Goal: Book appointment/travel/reservation

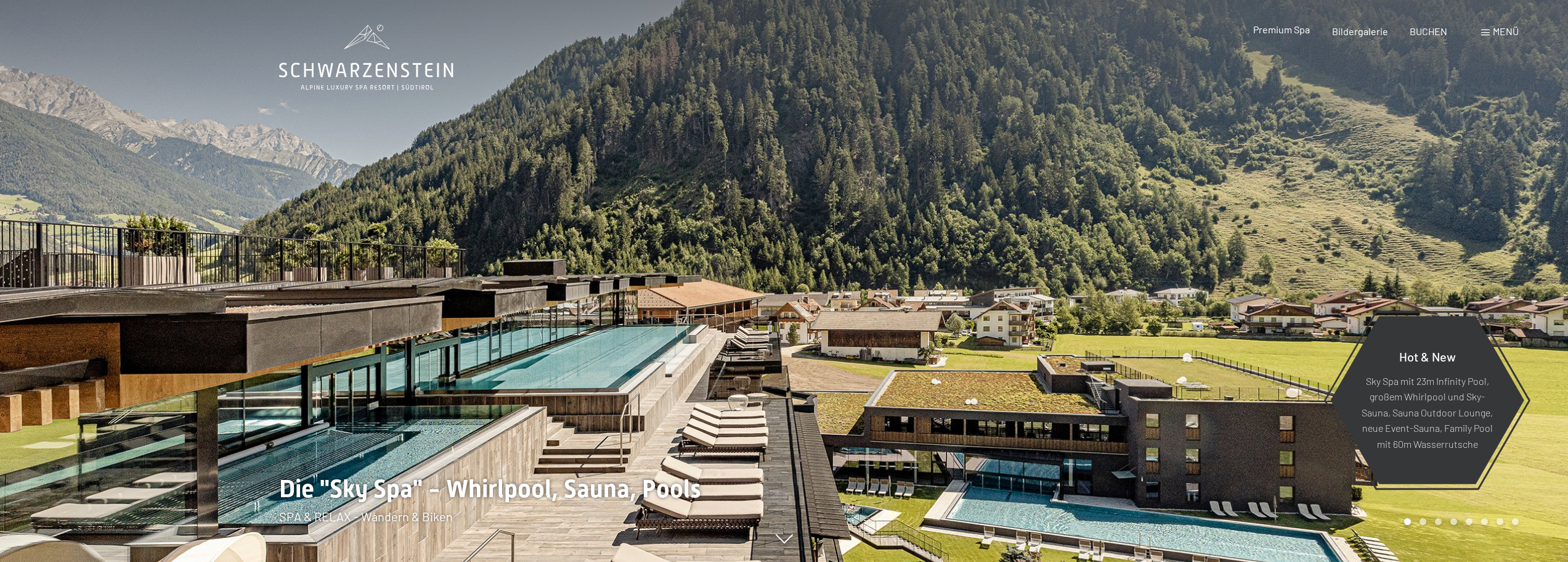
click at [1294, 35] on div "Premium Spa" at bounding box center [1282, 30] width 57 height 14
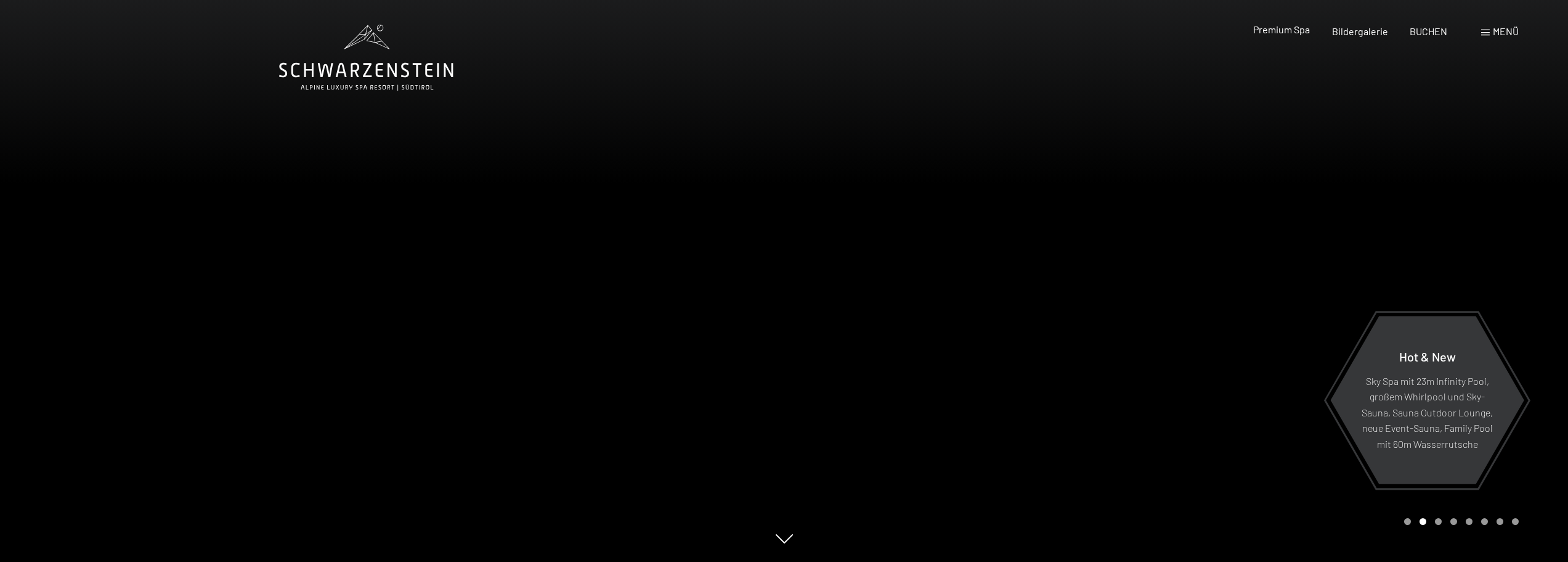
click at [1288, 23] on span "Premium Spa" at bounding box center [1282, 29] width 57 height 12
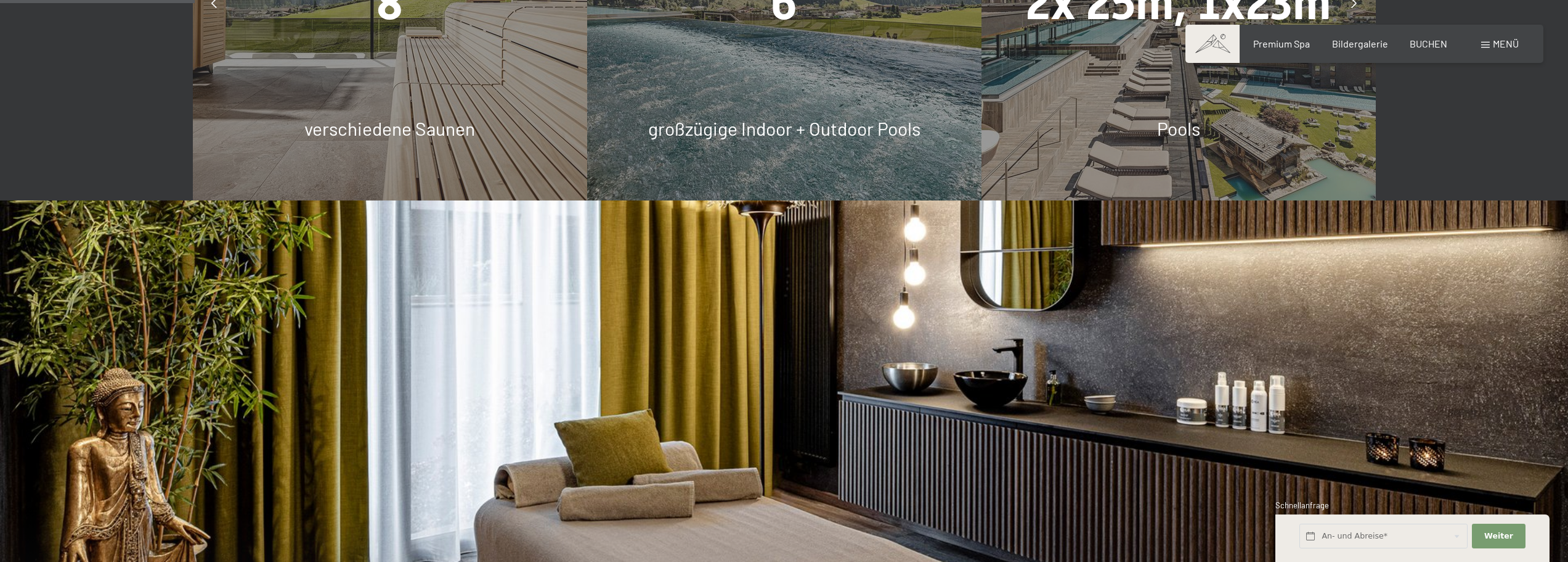
scroll to position [986, 0]
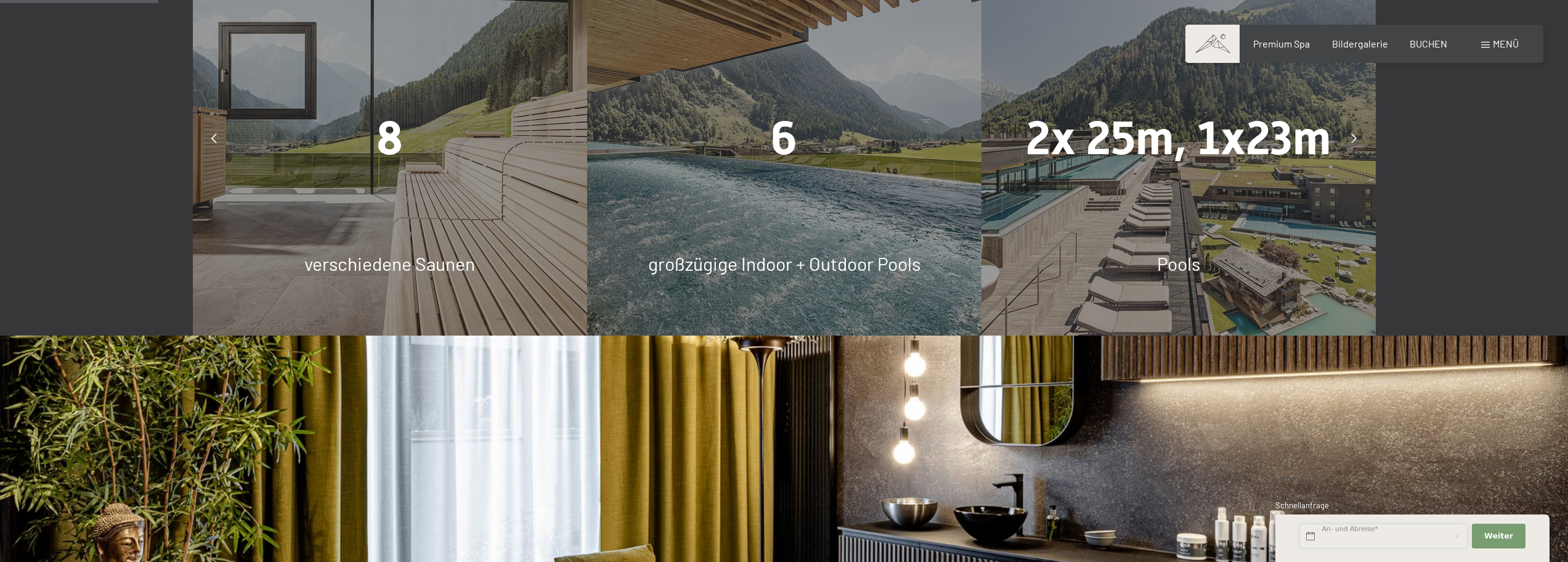
click at [1348, 534] on input "text" at bounding box center [1384, 535] width 169 height 25
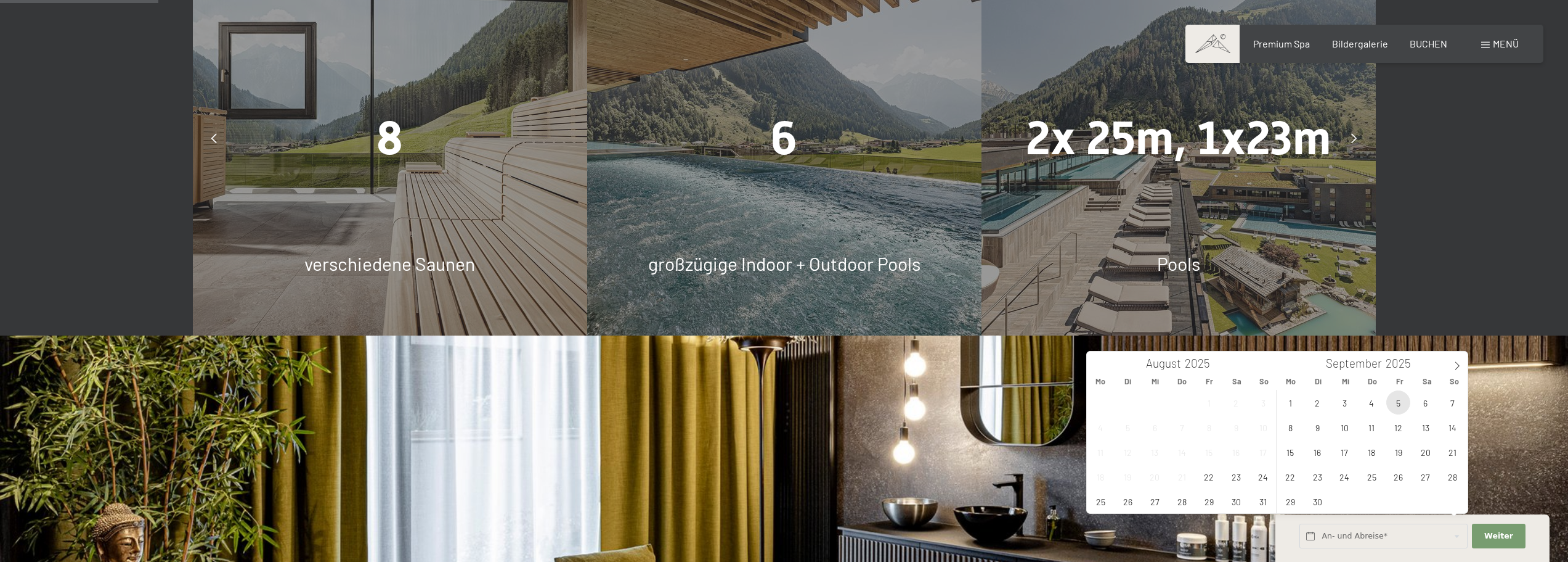
click at [1397, 407] on span "5" at bounding box center [1399, 402] width 24 height 24
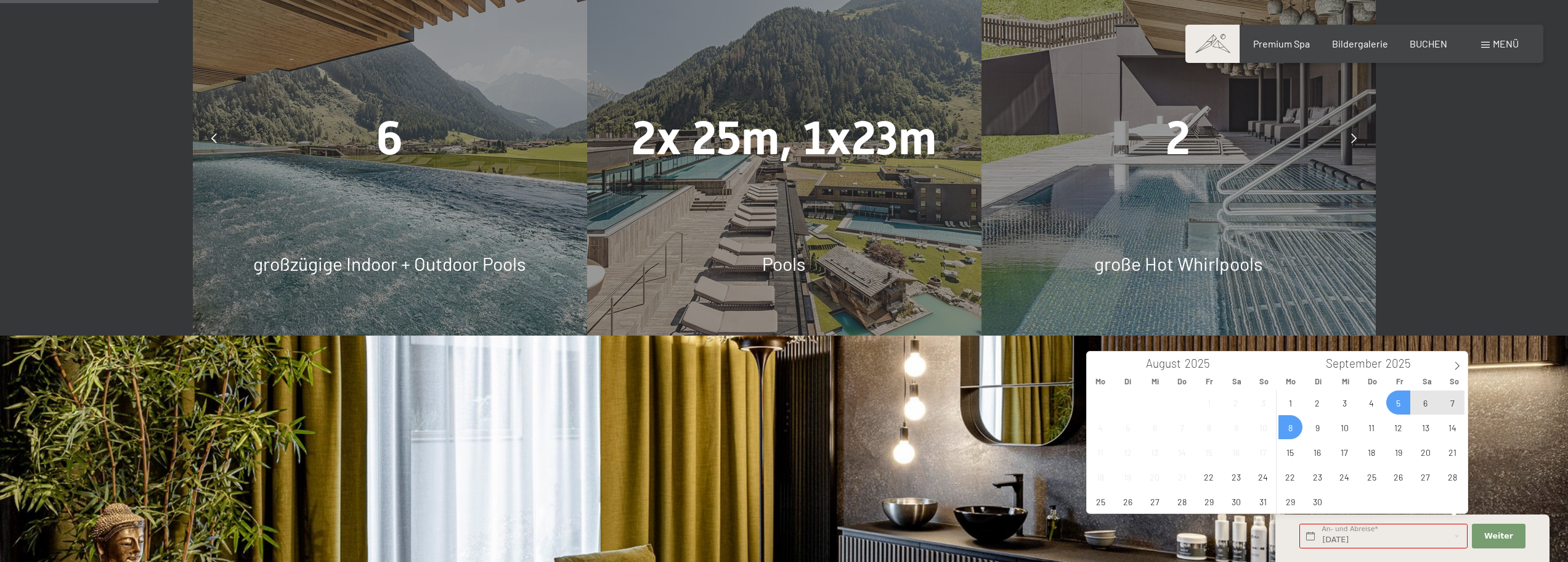
click at [1293, 432] on span "8" at bounding box center [1290, 427] width 24 height 24
type input "Fr. 05.09.2025 - Mo. 08.09.2025"
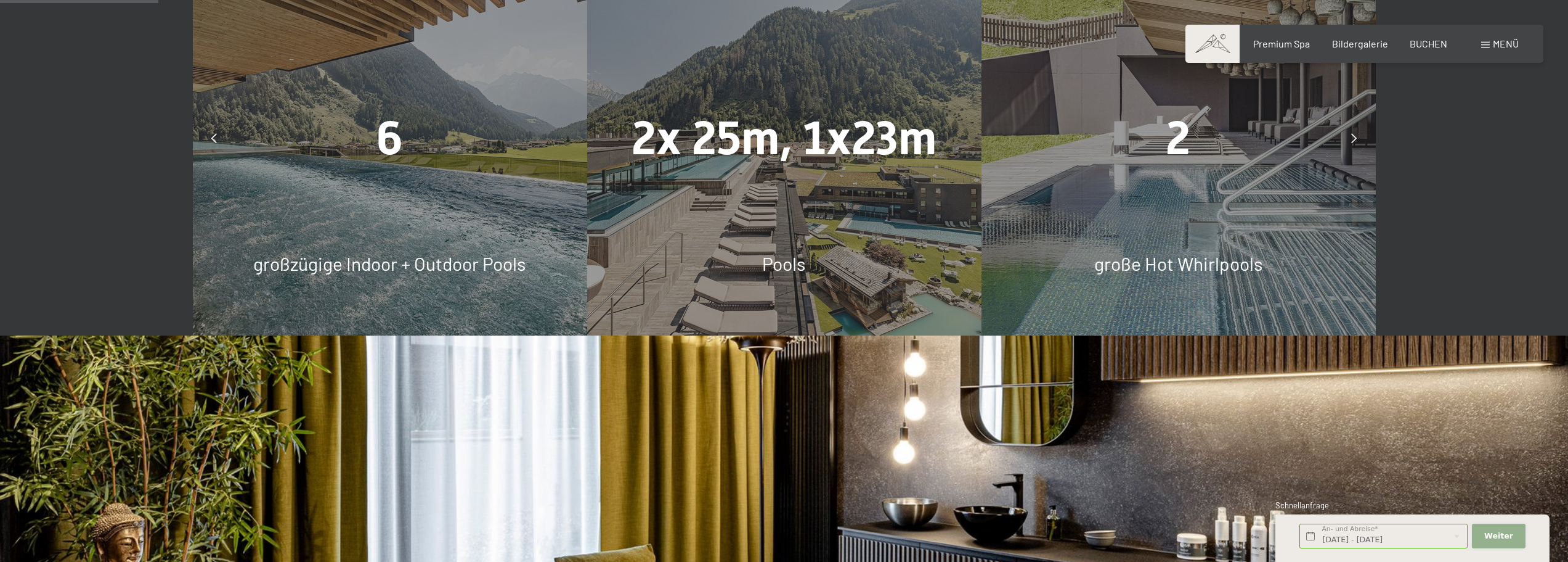
click at [1498, 534] on span "Weiter" at bounding box center [1499, 535] width 29 height 11
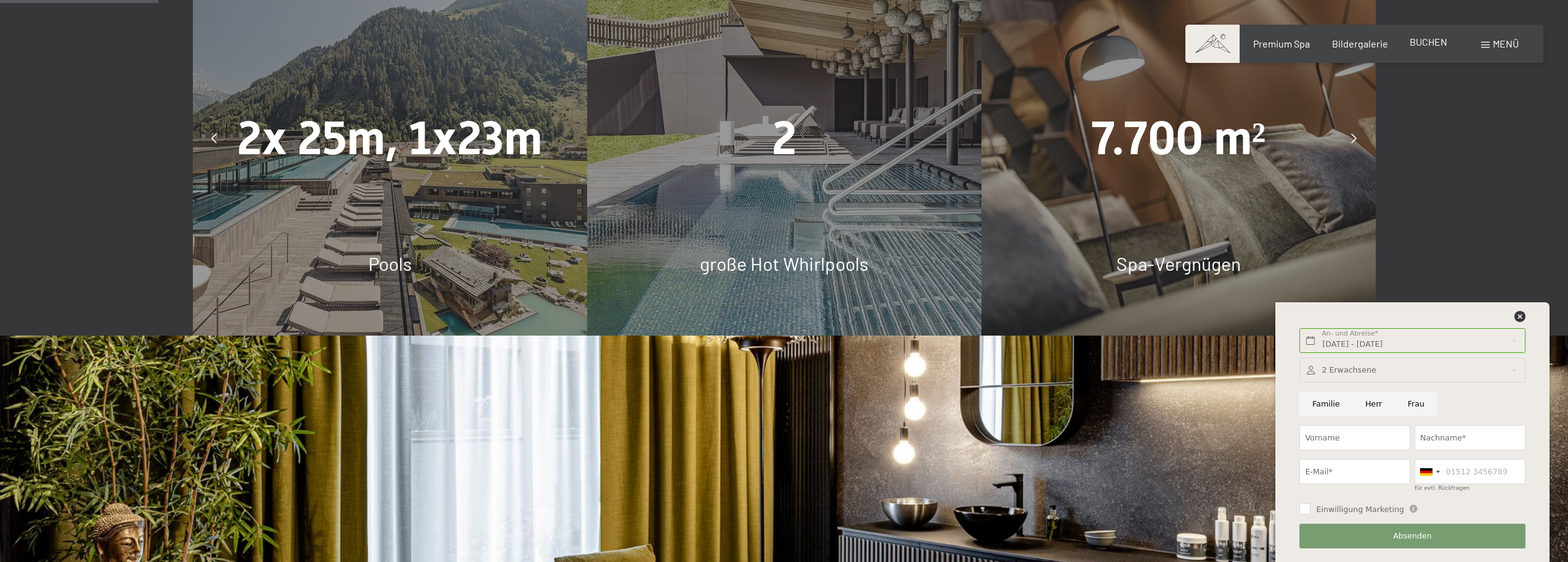
click at [1428, 41] on span "BUCHEN" at bounding box center [1429, 42] width 38 height 12
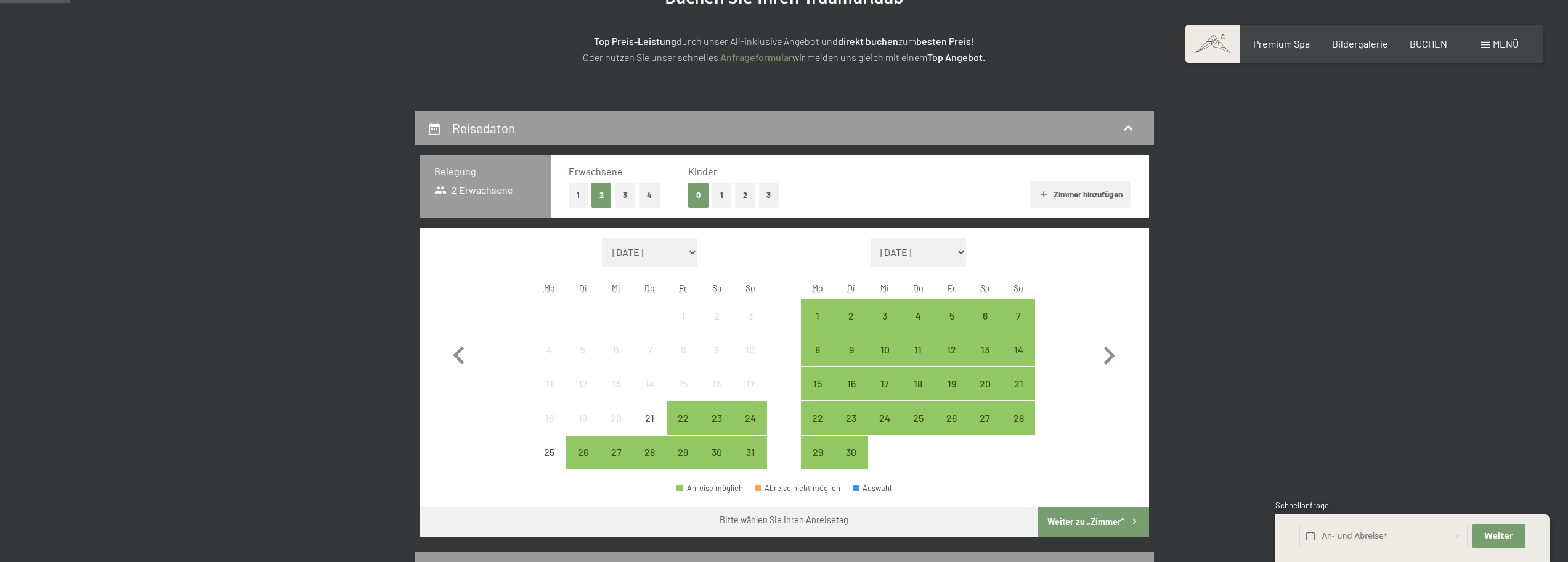
scroll to position [185, 0]
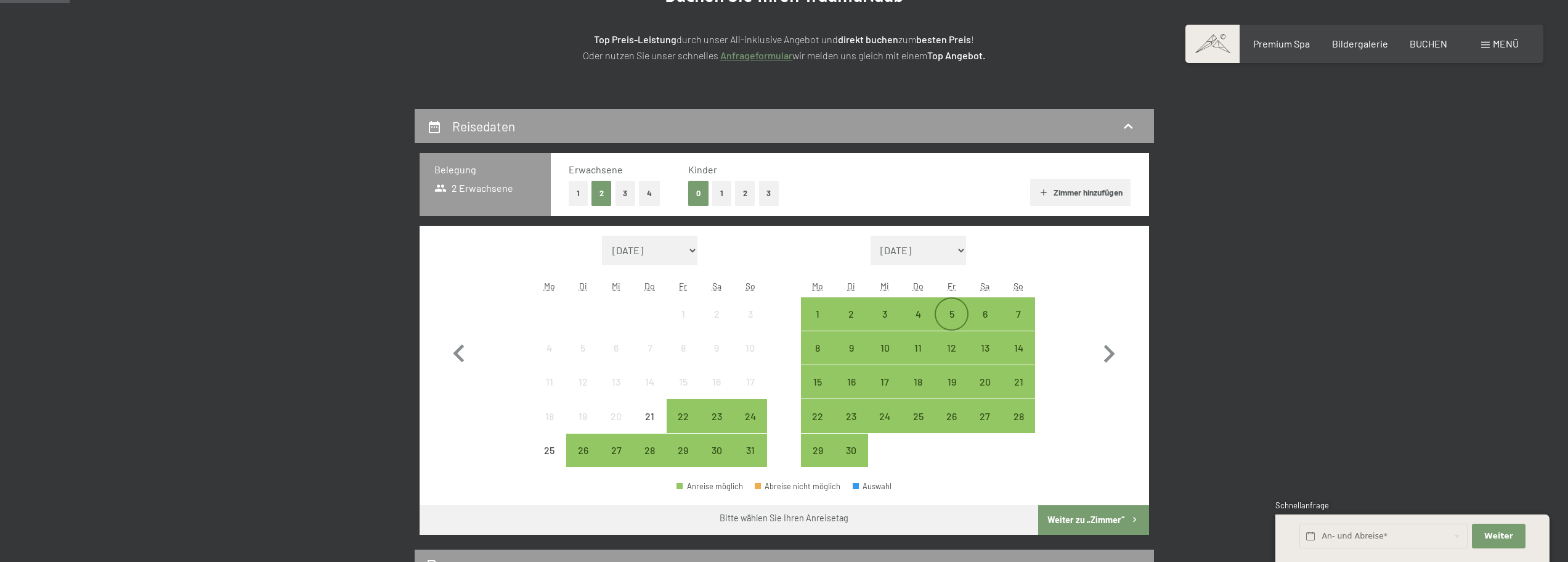
click at [944, 312] on div "5" at bounding box center [951, 324] width 31 height 31
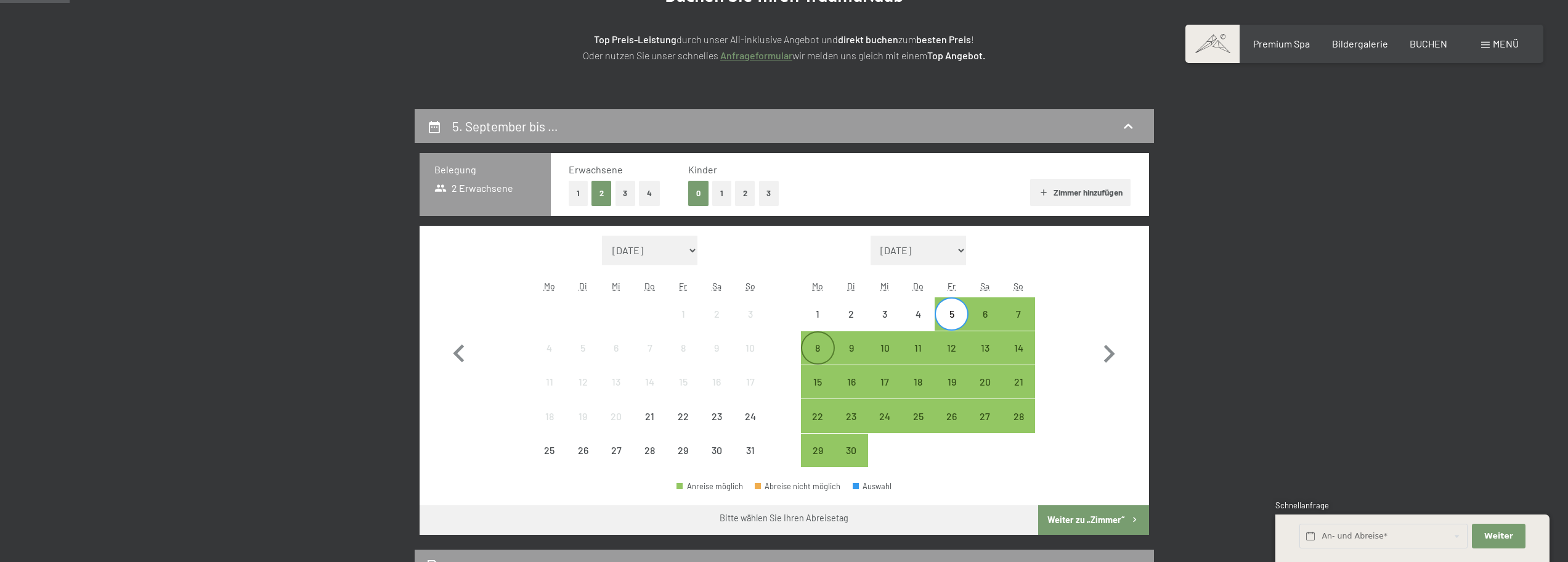
click at [820, 349] on div "8" at bounding box center [818, 358] width 31 height 31
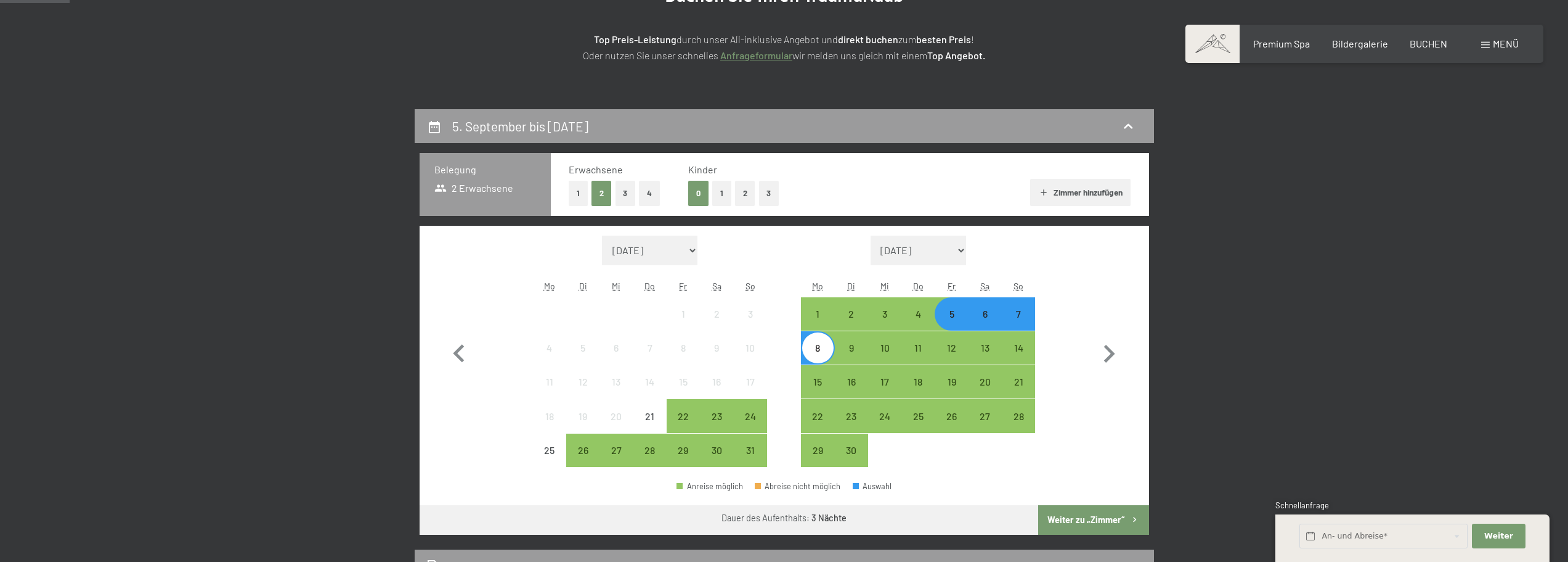
click at [1083, 513] on button "Weiter zu „Zimmer“" at bounding box center [1093, 520] width 110 height 29
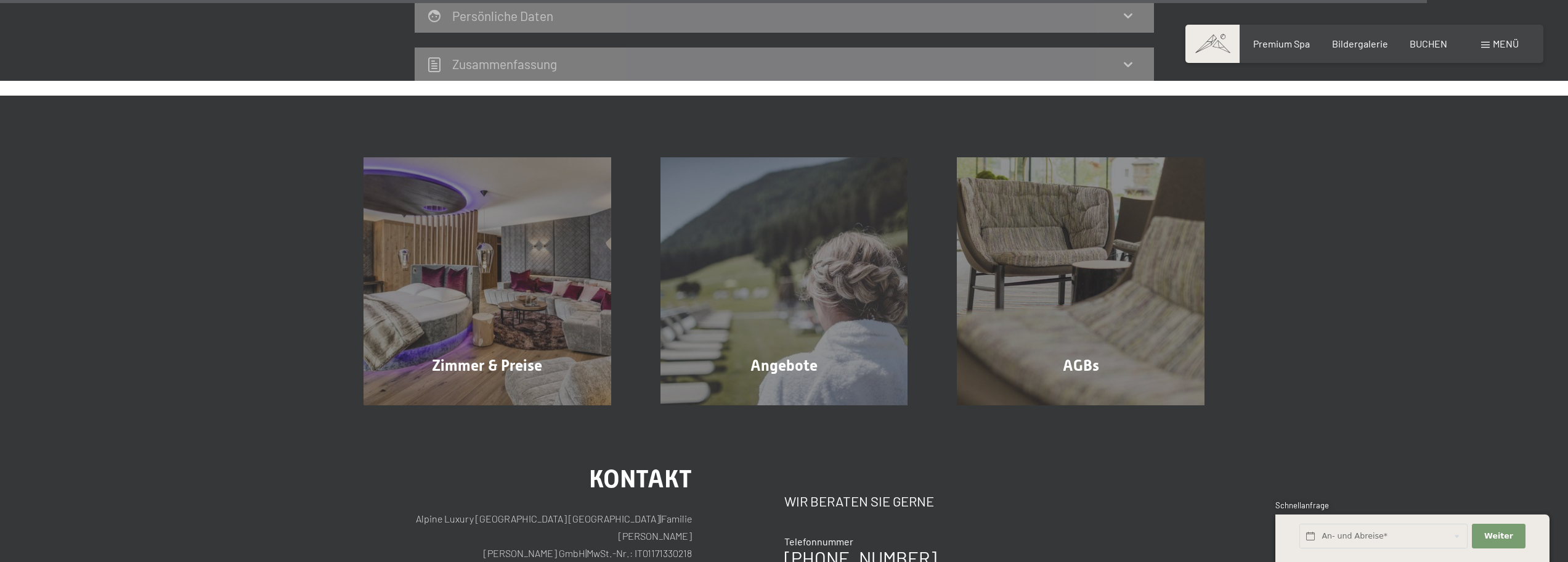
scroll to position [3068, 0]
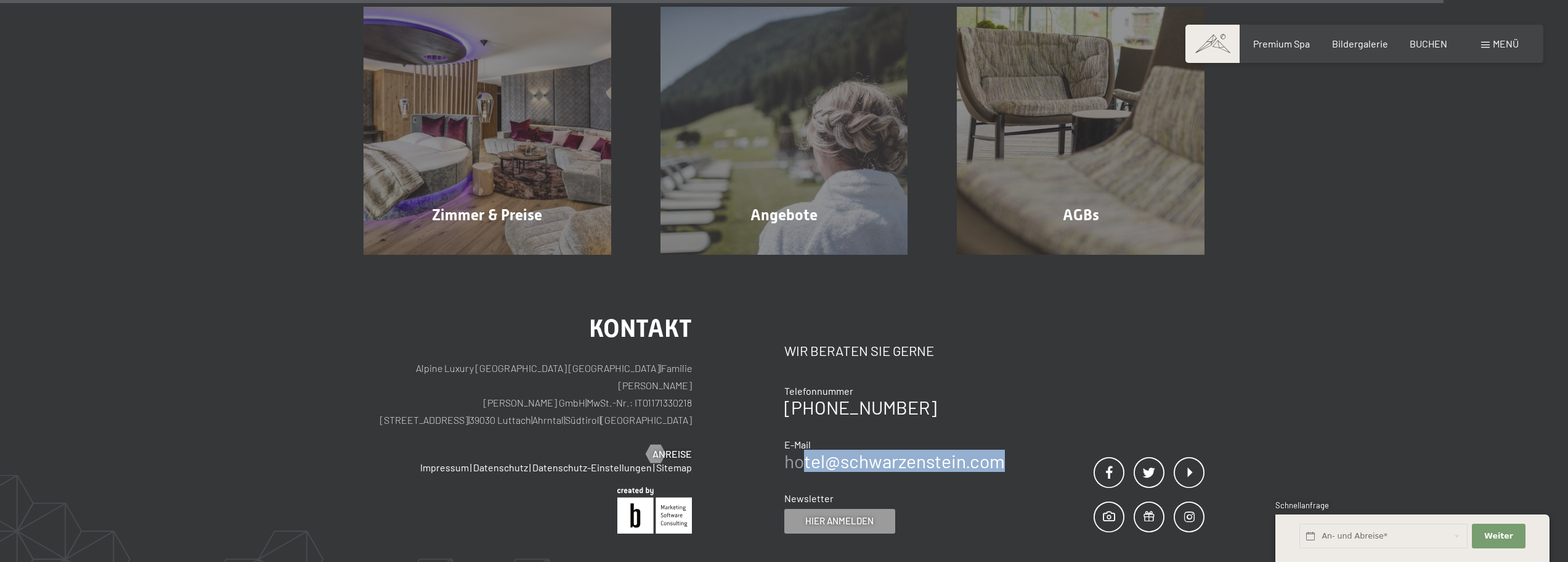
drag, startPoint x: 1030, startPoint y: 458, endPoint x: 799, endPoint y: 462, distance: 231.0
click at [799, 462] on div "Kontakt Wir beraten Sie gerne Telefonnummer [PHONE_NUMBER] E-Mail hotel@ no-spa…" at bounding box center [994, 424] width 421 height 217
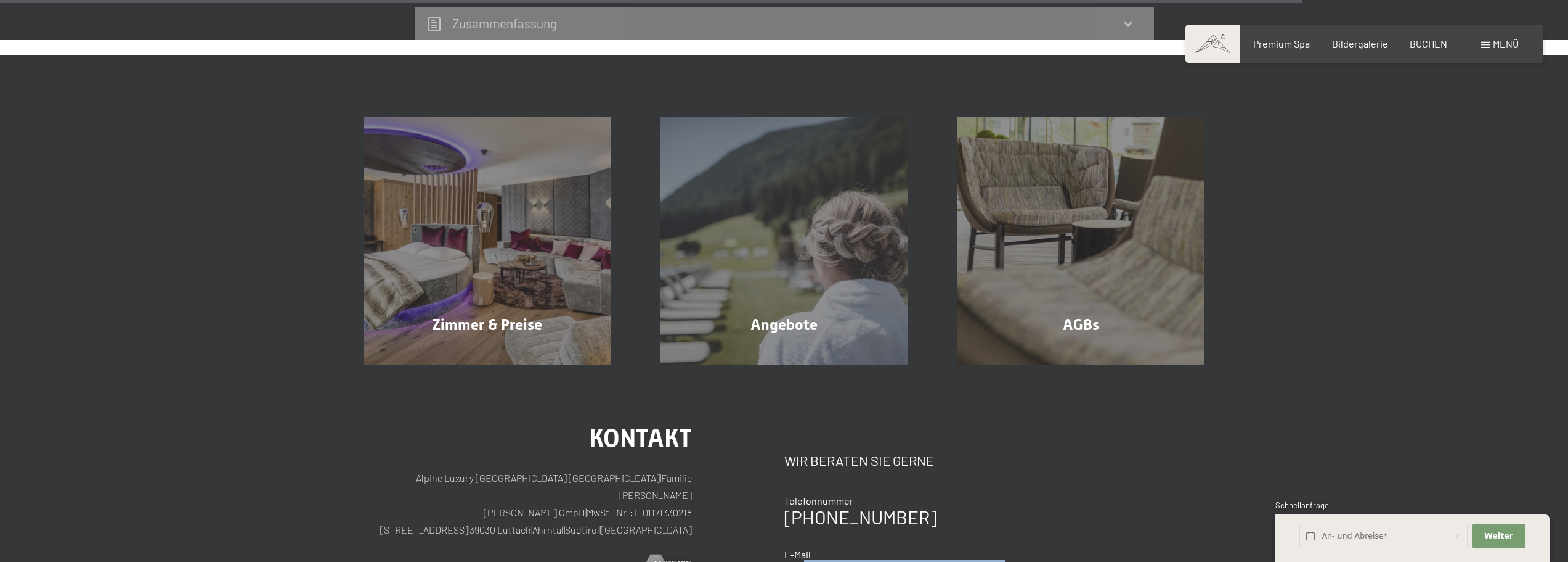
scroll to position [2760, 0]
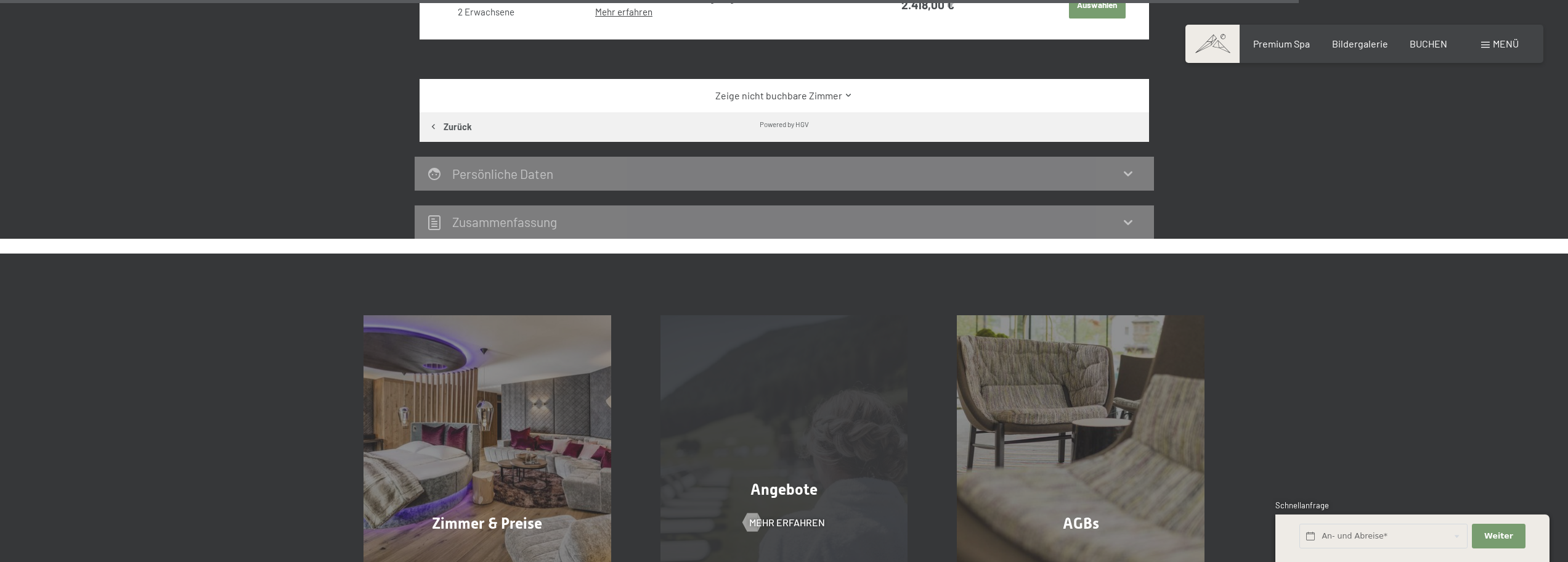
click at [711, 412] on div "Angebote Mehr erfahren" at bounding box center [784, 439] width 297 height 248
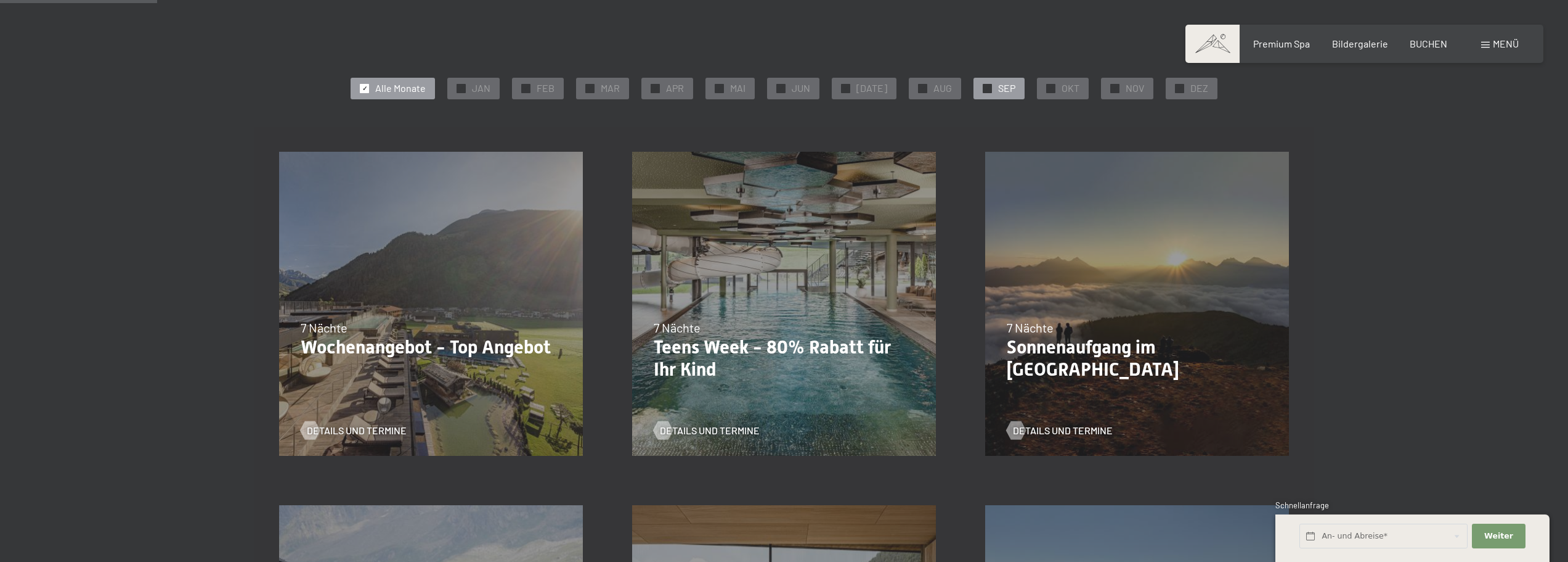
click at [998, 83] on span "SEP" at bounding box center [1006, 89] width 17 height 14
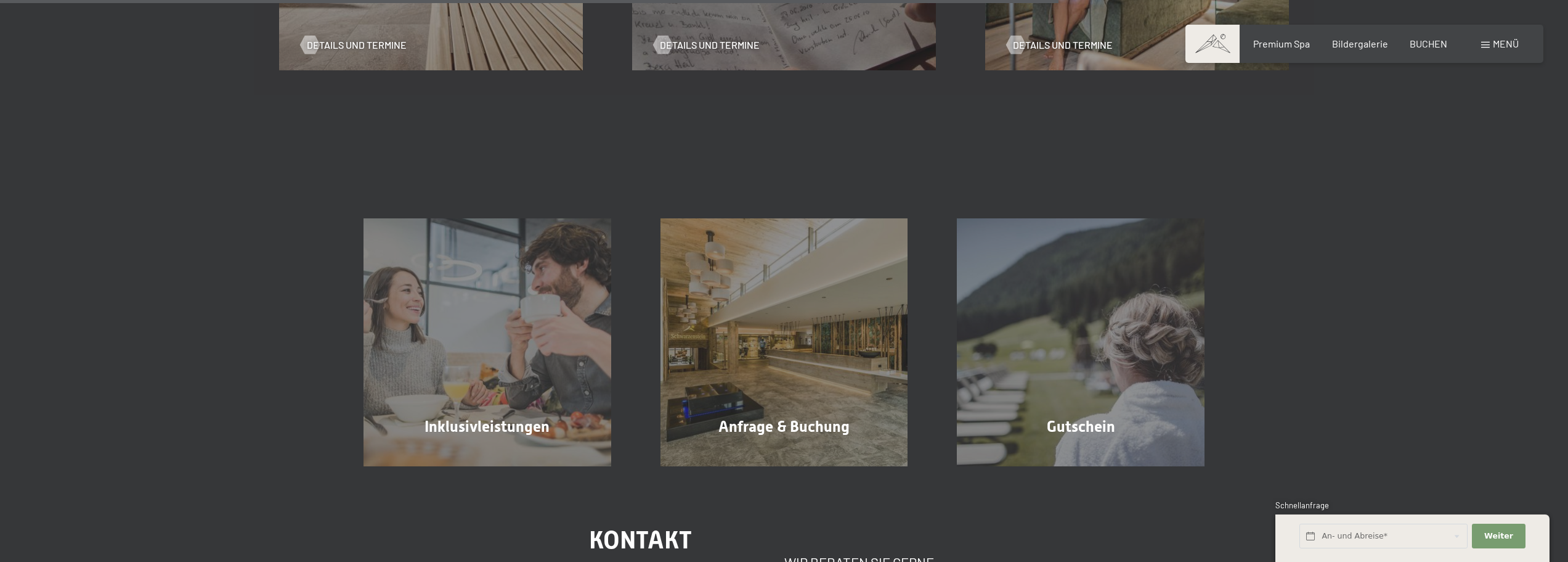
scroll to position [986, 0]
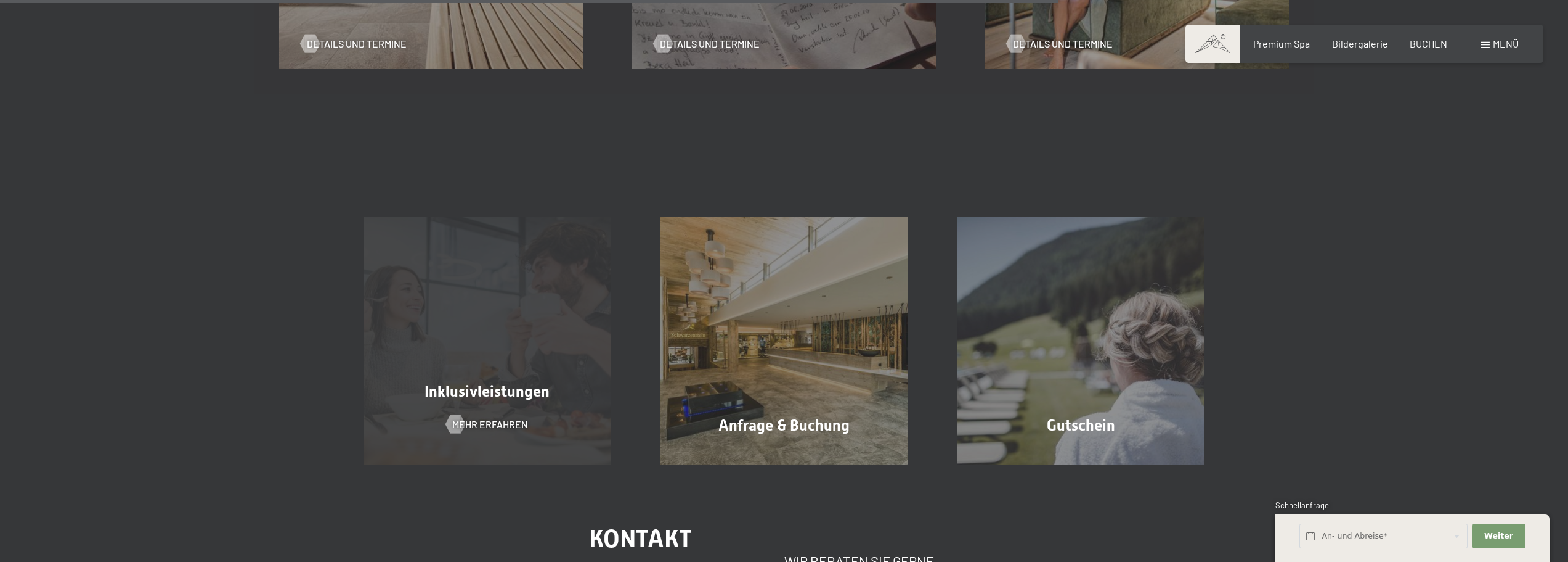
click at [496, 338] on div "Inklusivleistungen Mehr erfahren" at bounding box center [487, 341] width 297 height 248
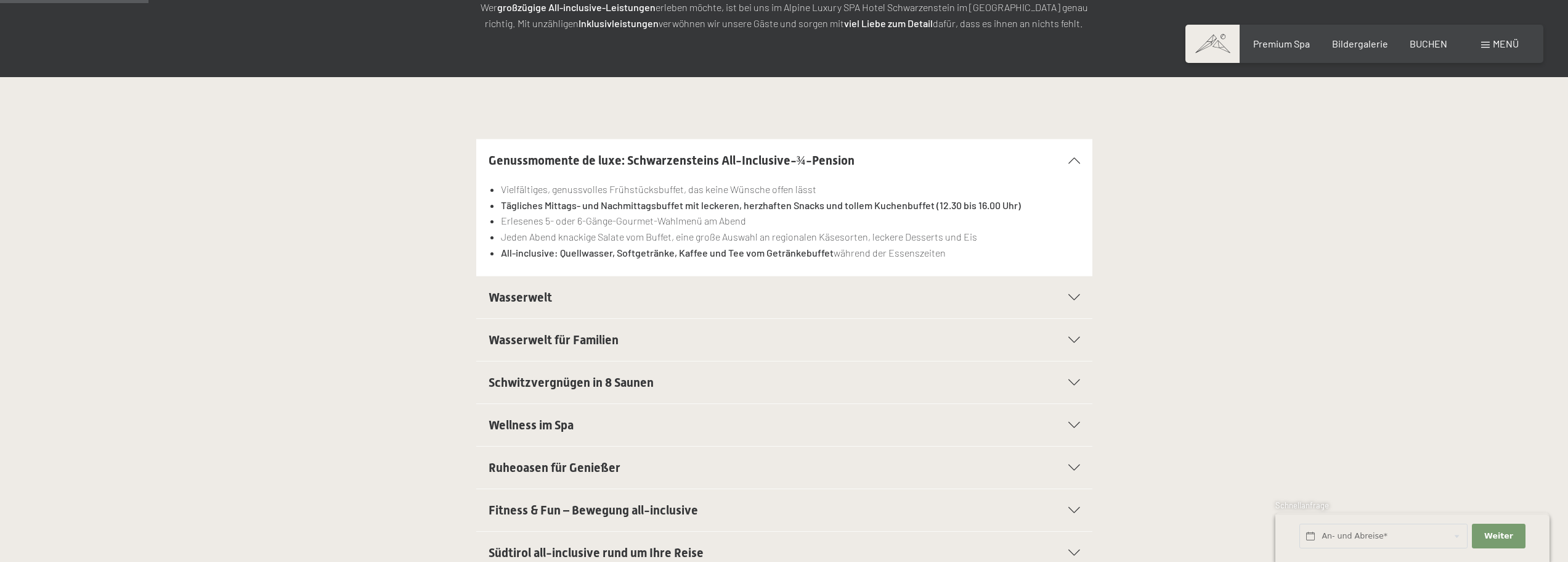
click at [517, 301] on span "Wasserwelt" at bounding box center [520, 297] width 64 height 15
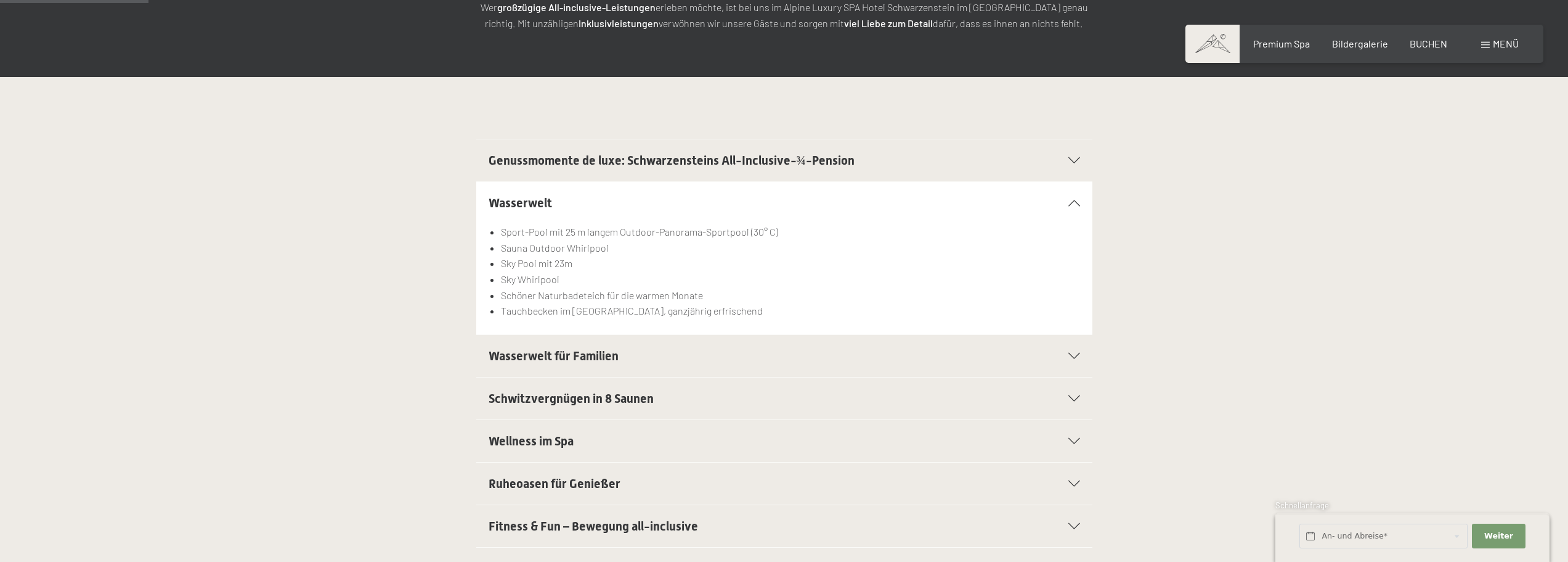
click at [546, 344] on div "Wasserwelt für Familien" at bounding box center [784, 355] width 592 height 42
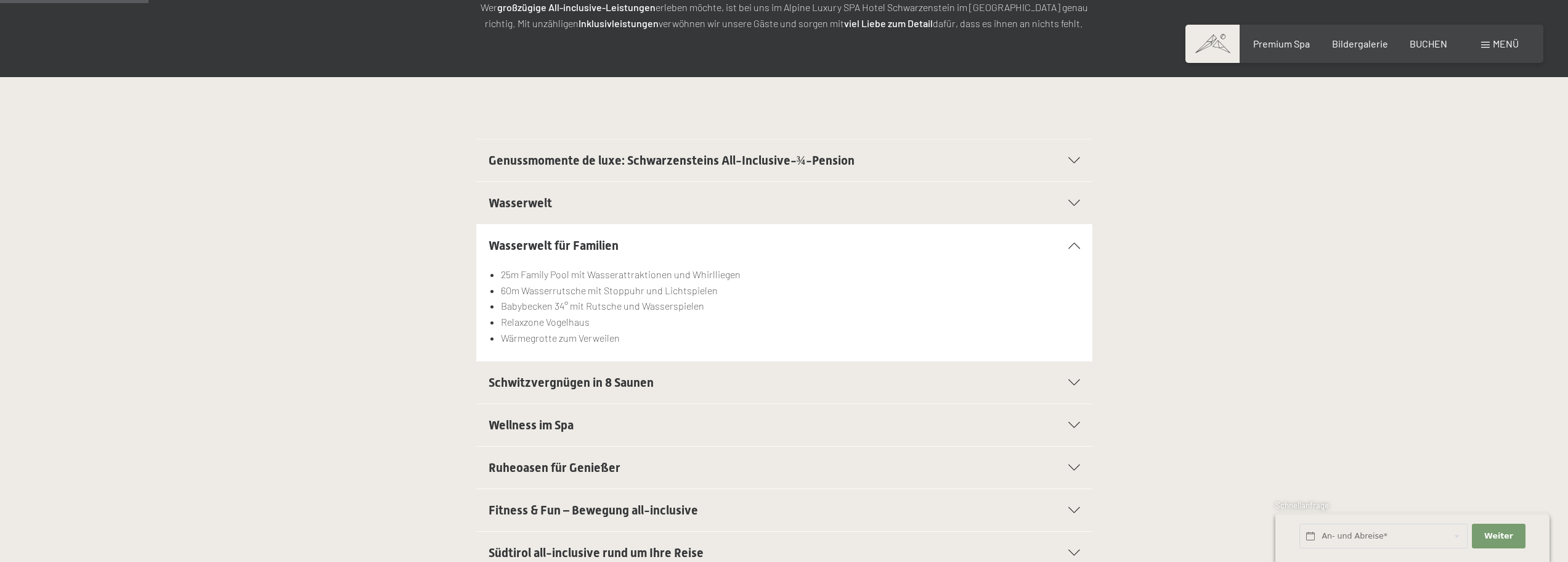
click at [553, 380] on span "Schwitzvergnügen in 8 Saunen" at bounding box center [571, 382] width 165 height 15
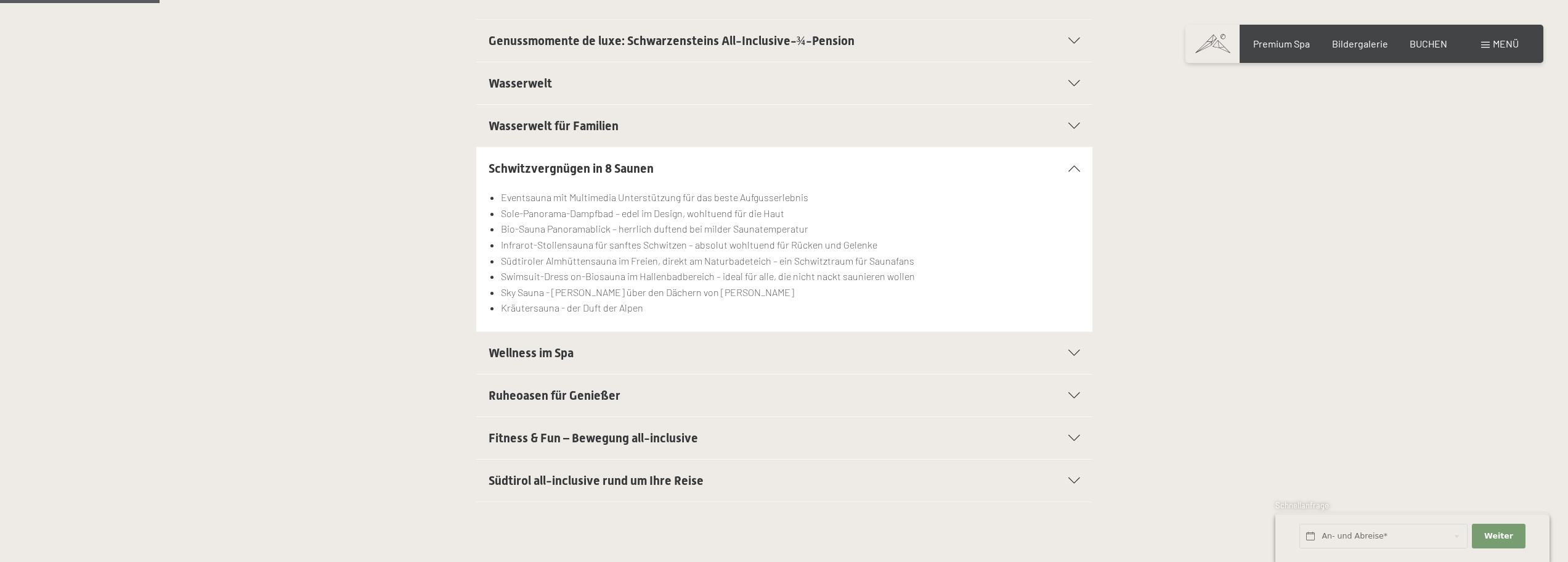
scroll to position [370, 0]
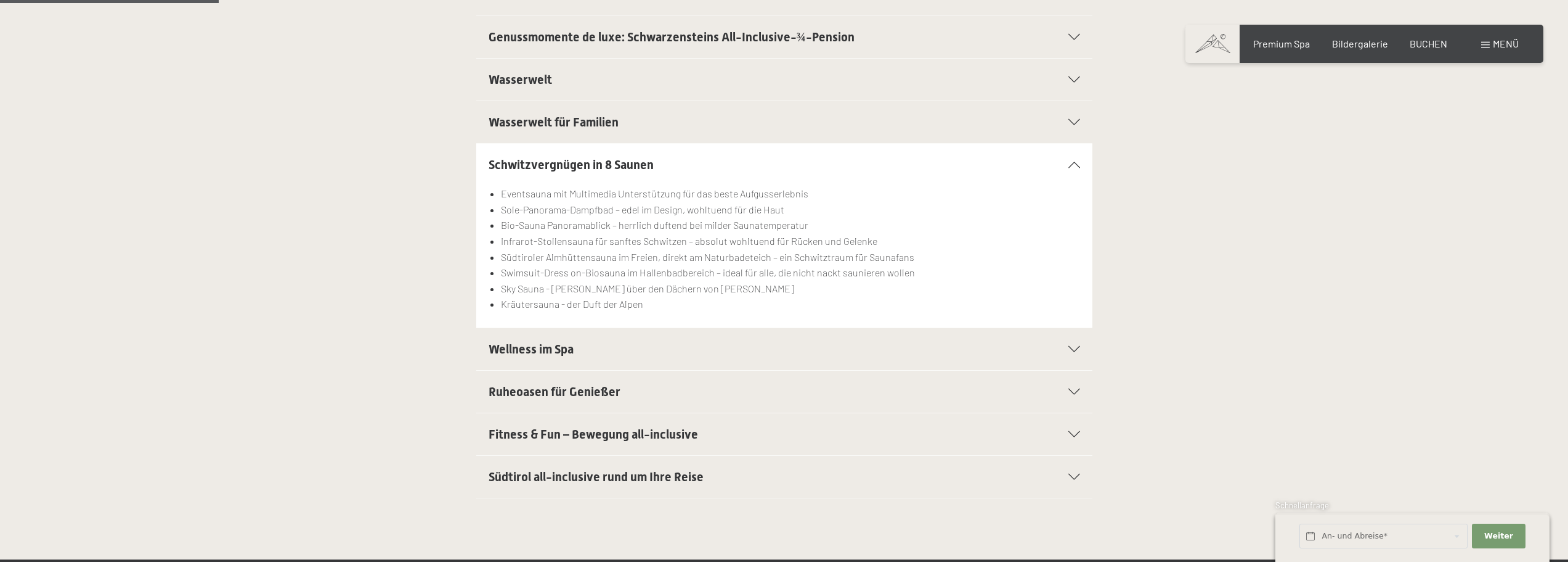
click at [526, 343] on span "Wellness im Spa" at bounding box center [531, 349] width 85 height 15
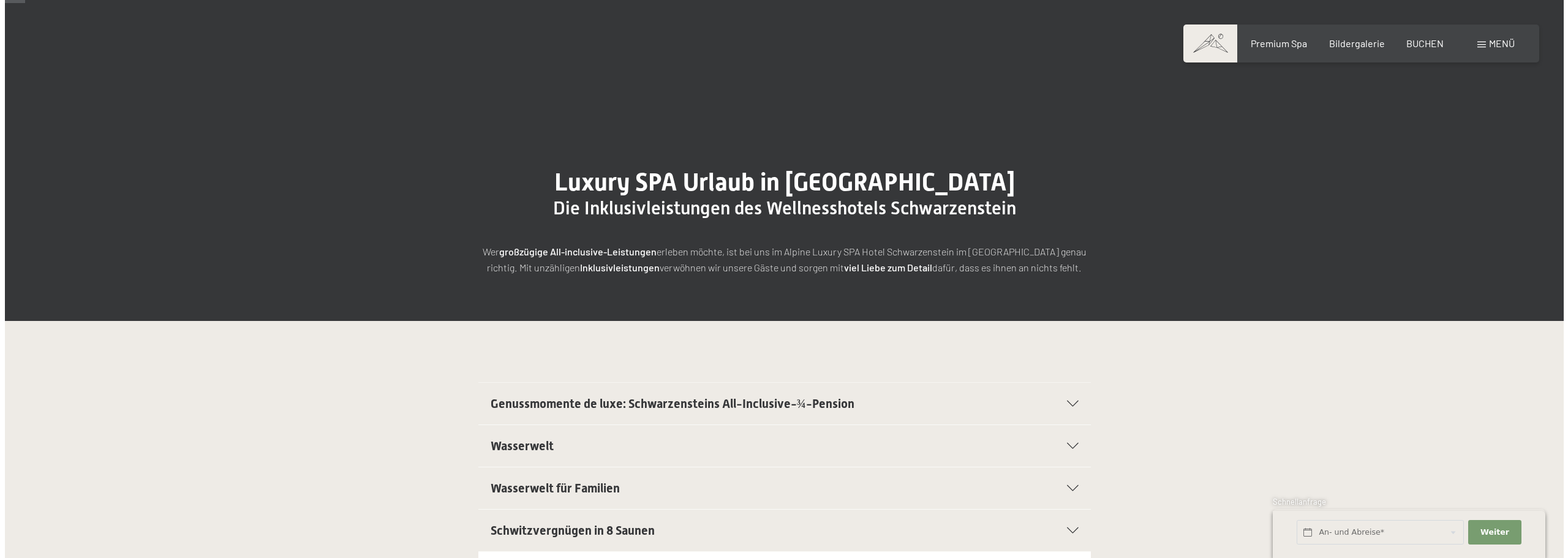
scroll to position [0, 0]
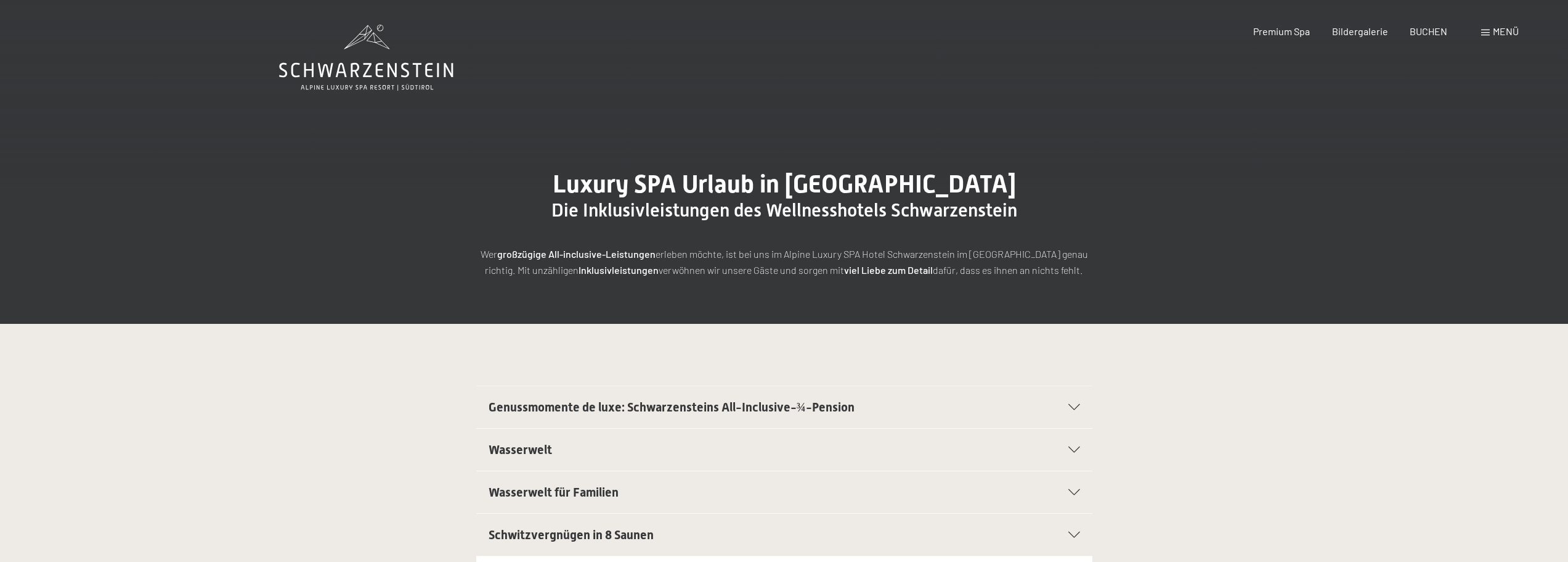
click at [1496, 31] on span "Menü" at bounding box center [1506, 31] width 26 height 12
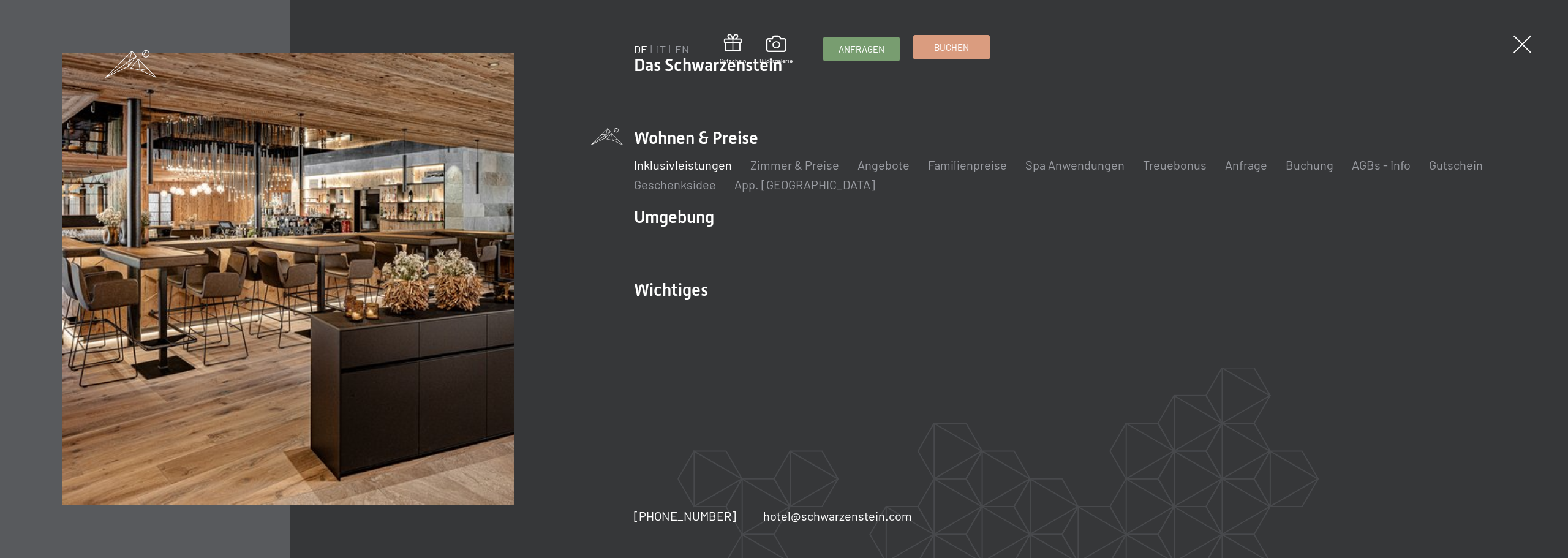
click at [938, 49] on span "Buchen" at bounding box center [951, 47] width 35 height 13
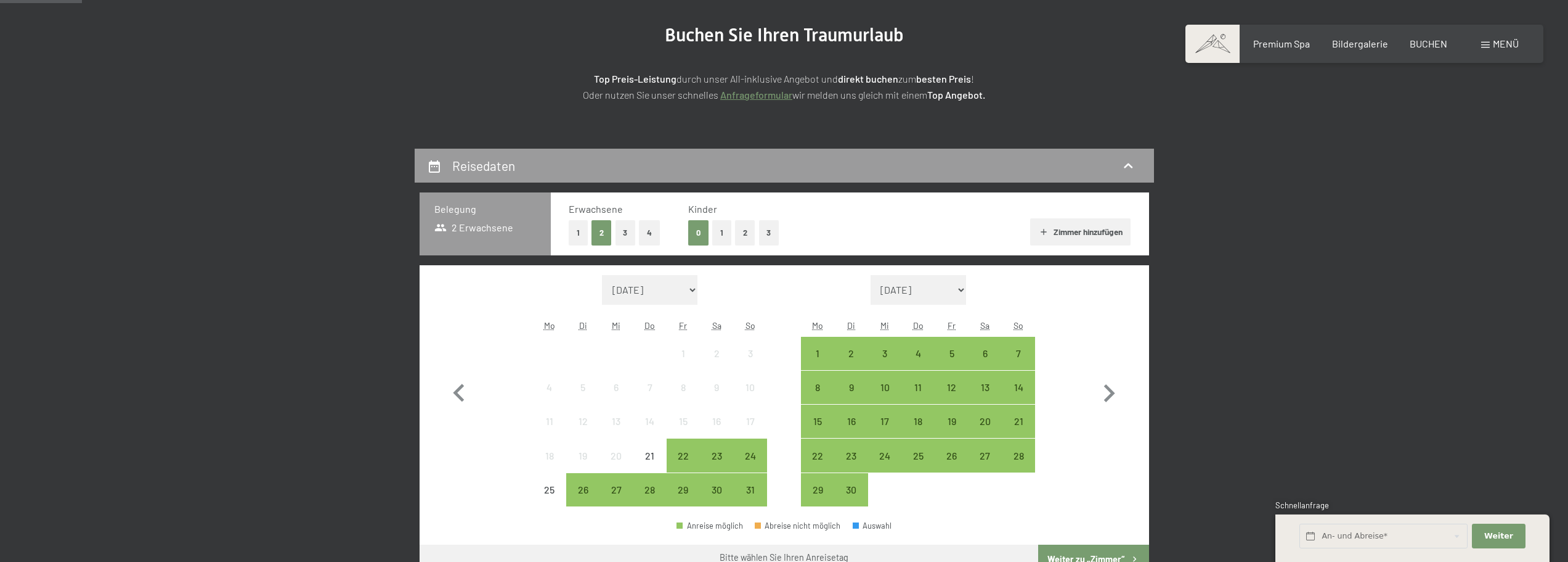
scroll to position [247, 0]
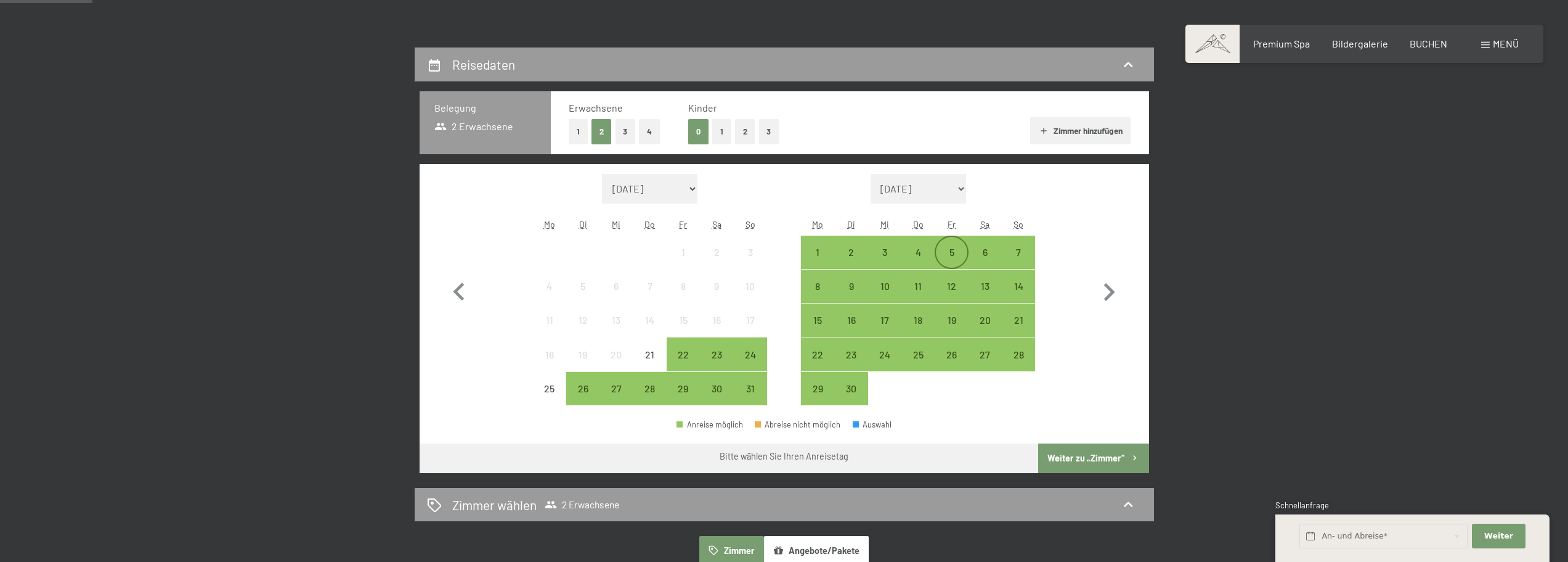
click at [943, 247] on div "5" at bounding box center [951, 262] width 31 height 31
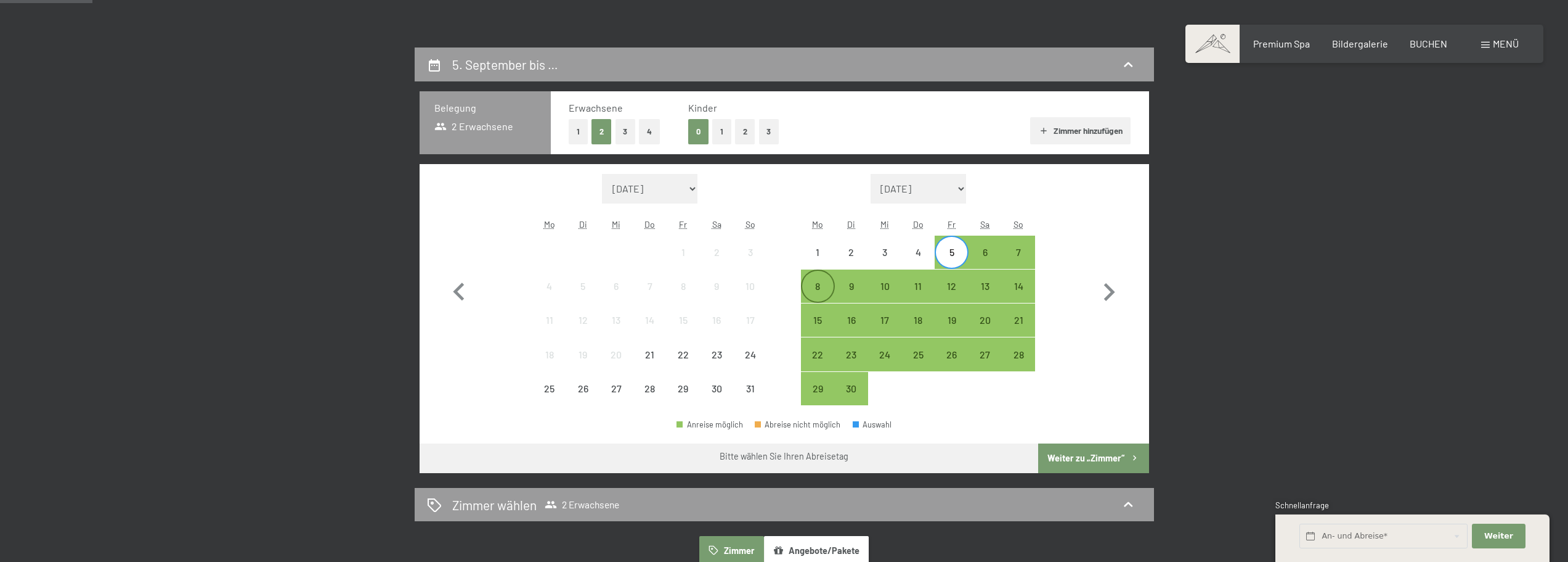
click at [821, 292] on div "8" at bounding box center [818, 297] width 31 height 31
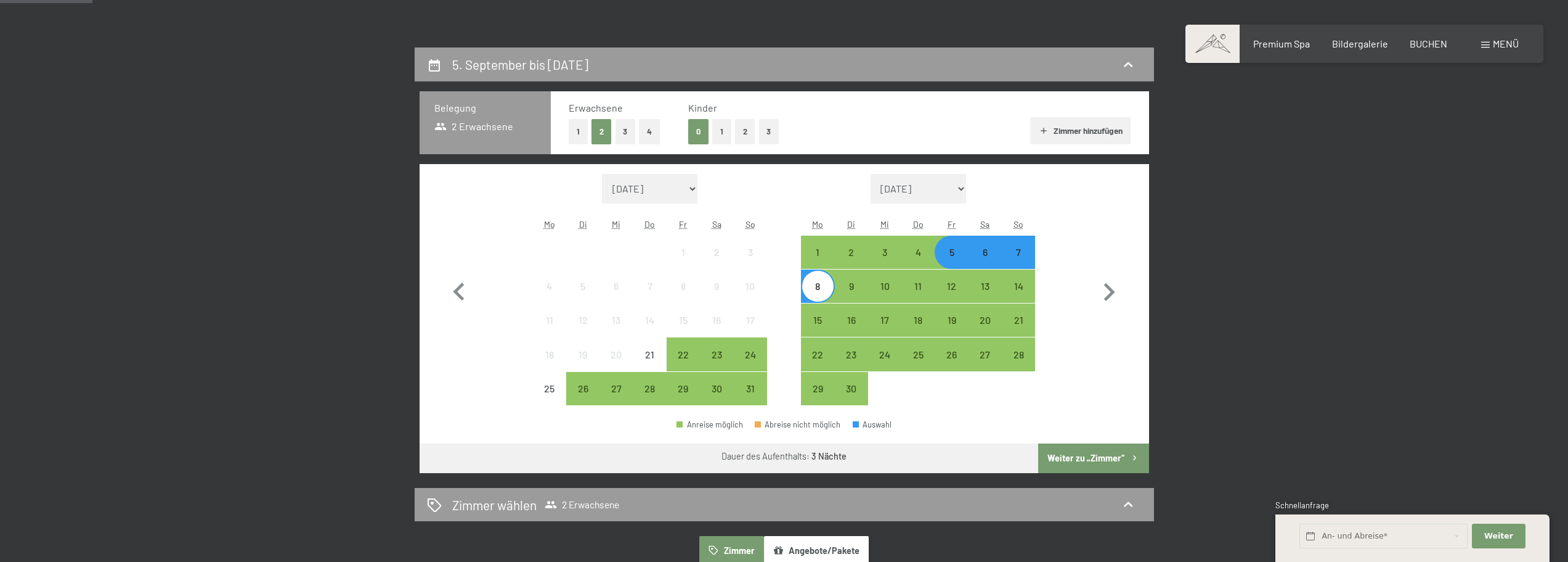
click at [1081, 456] on button "Weiter zu „Zimmer“" at bounding box center [1093, 458] width 110 height 29
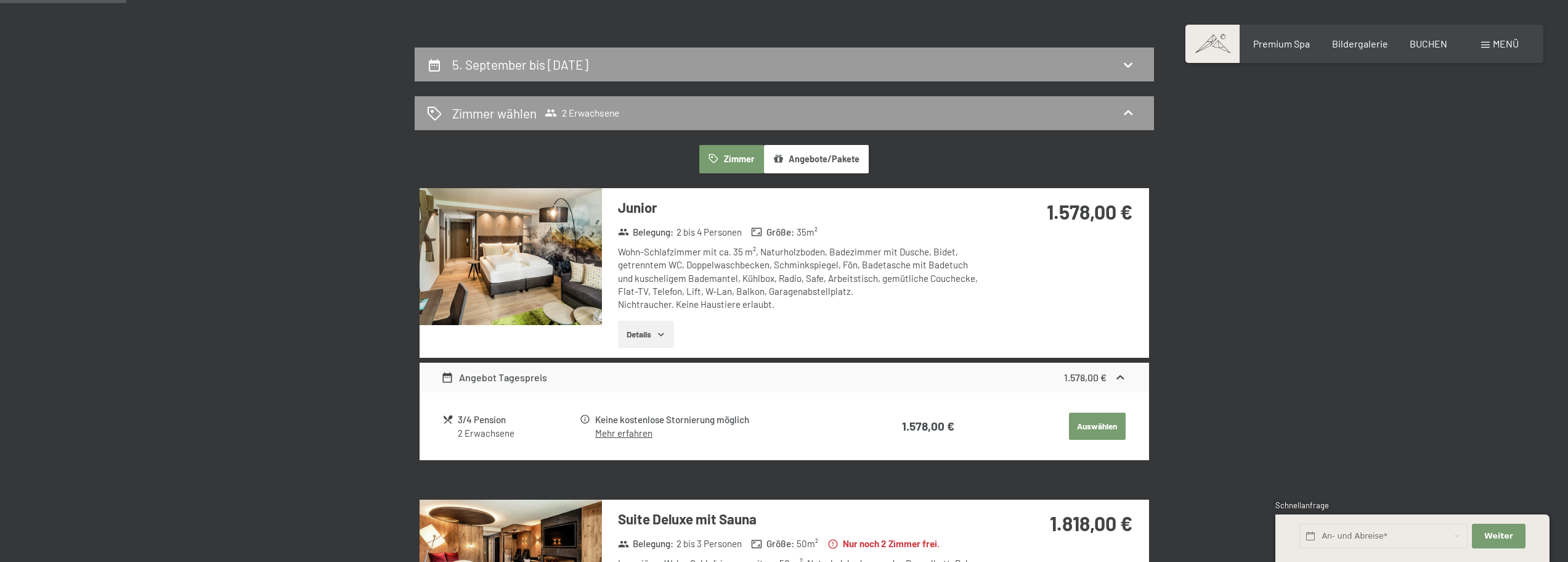
scroll to position [294, 0]
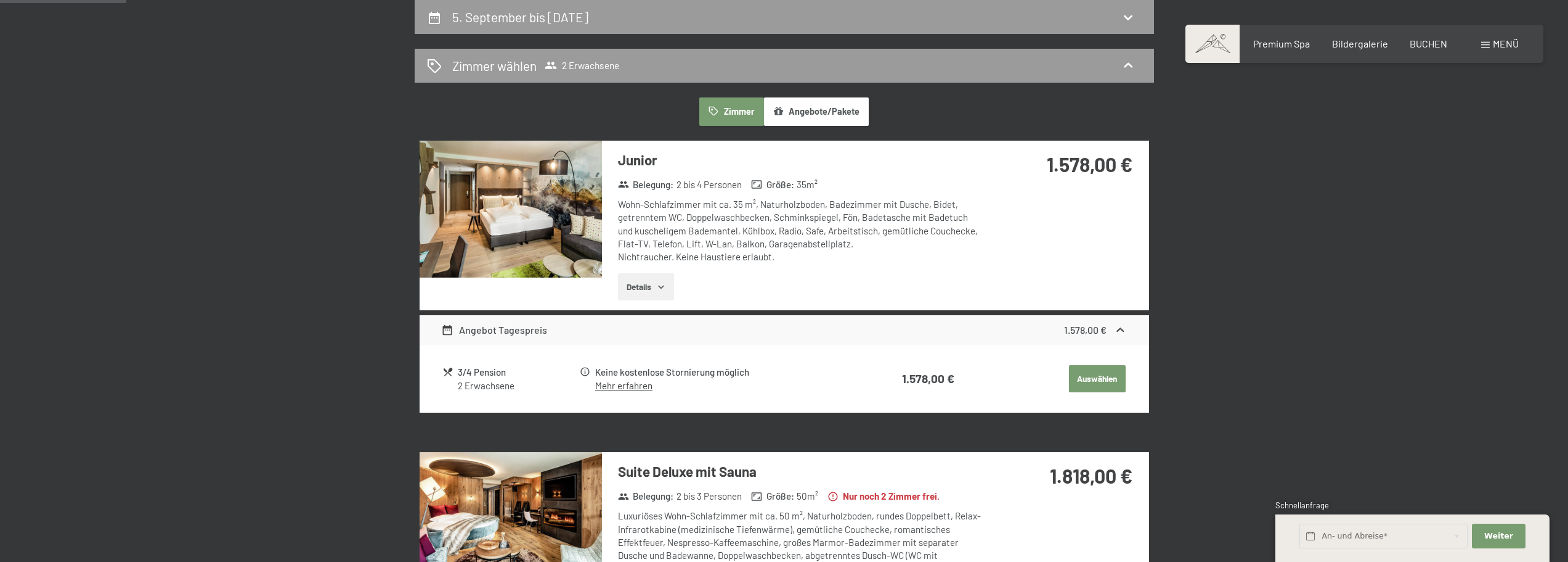
click at [666, 291] on icon "button" at bounding box center [661, 286] width 9 height 9
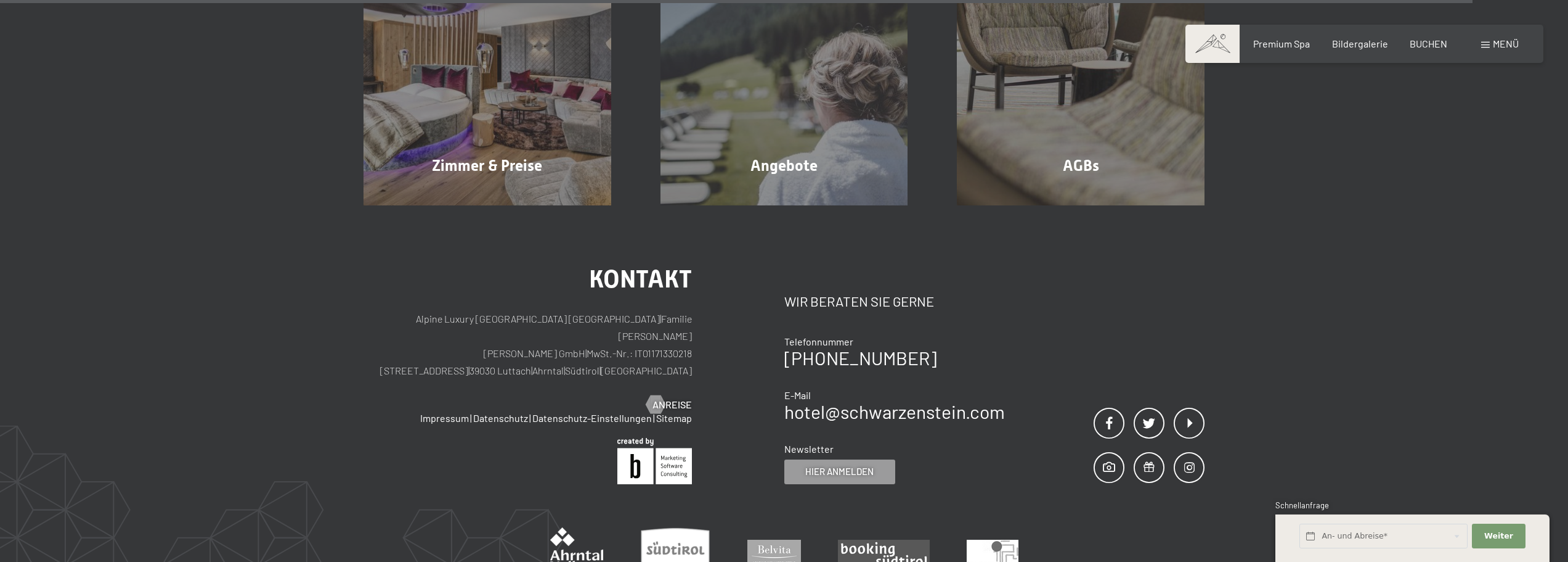
scroll to position [3438, 0]
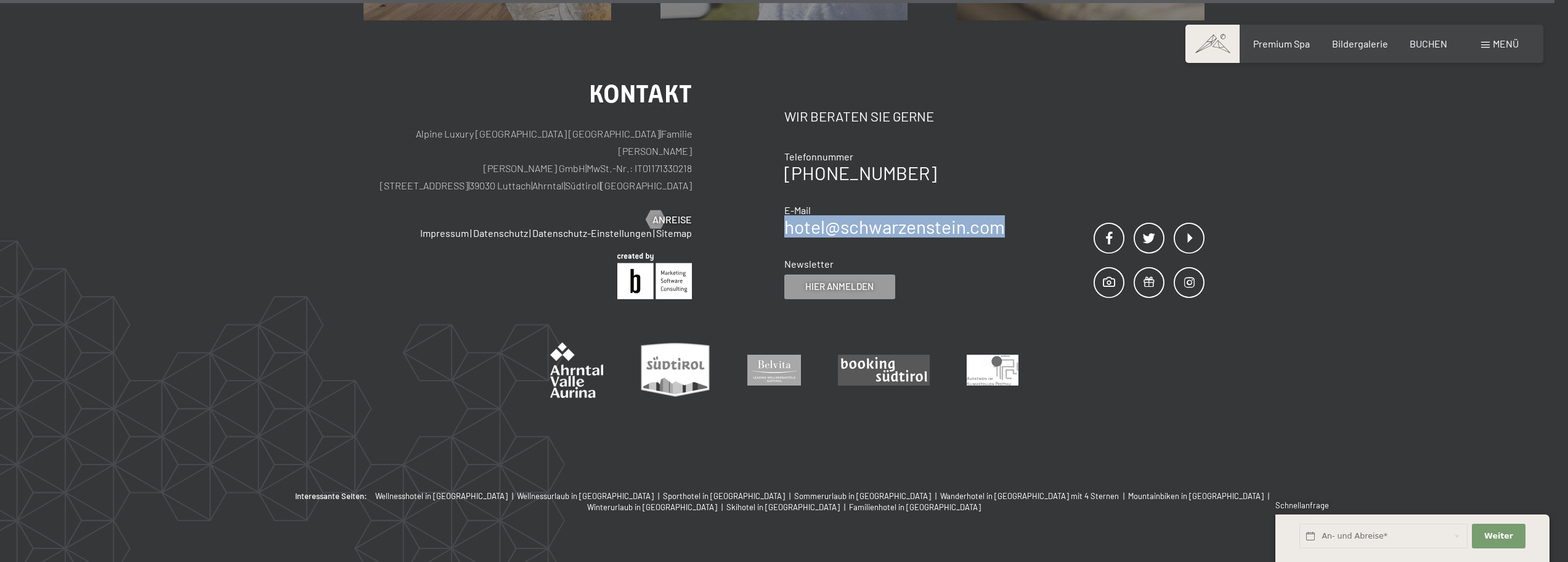
drag, startPoint x: 1020, startPoint y: 217, endPoint x: 785, endPoint y: 225, distance: 235.1
click at [785, 225] on div "Kontakt Wir beraten Sie gerne Telefonnummer [PHONE_NUMBER] E-Mail hotel@ no-spa…" at bounding box center [994, 190] width 421 height 217
copy link "hotel@ no-spam. schwarzenstein. no-spam. com"
